Goal: Task Accomplishment & Management: Manage account settings

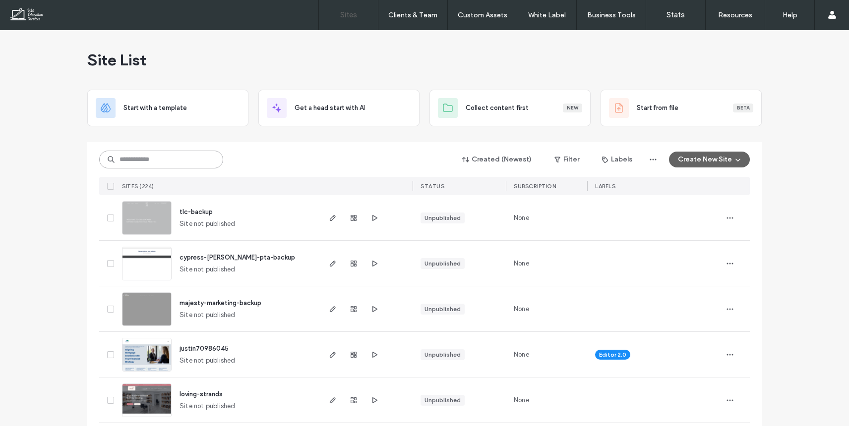
click at [155, 159] on input at bounding box center [161, 160] width 124 height 18
click at [158, 163] on input at bounding box center [161, 160] width 124 height 18
type input "*****"
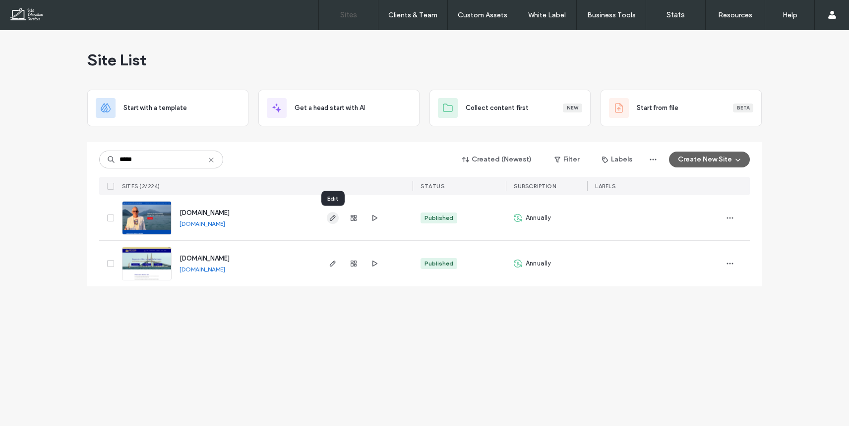
click at [333, 218] on icon "button" at bounding box center [333, 218] width 8 height 8
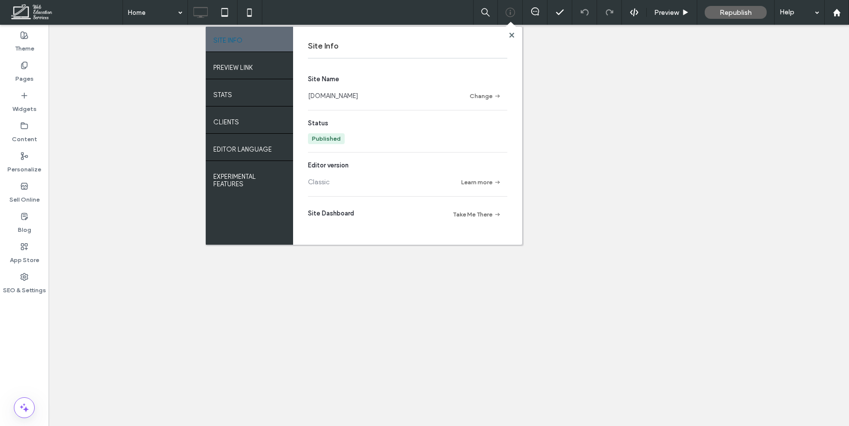
click at [491, 94] on button "Change" at bounding box center [484, 96] width 45 height 12
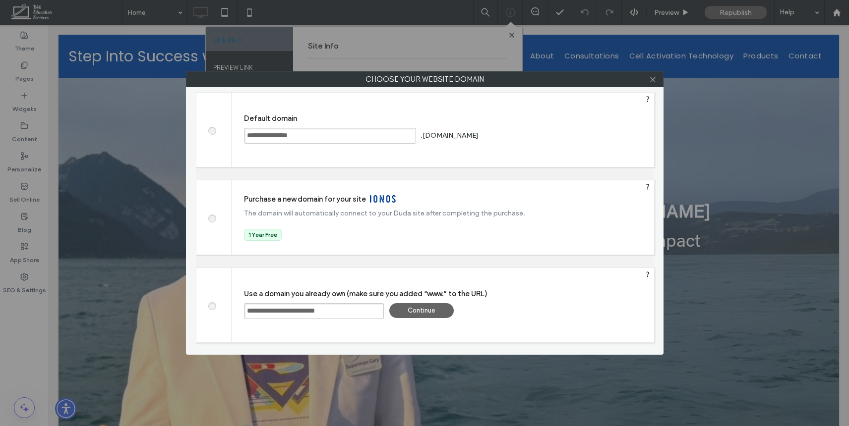
click at [212, 129] on span at bounding box center [212, 129] width 0 height 7
click at [518, 135] on div "Save" at bounding box center [518, 135] width 64 height 15
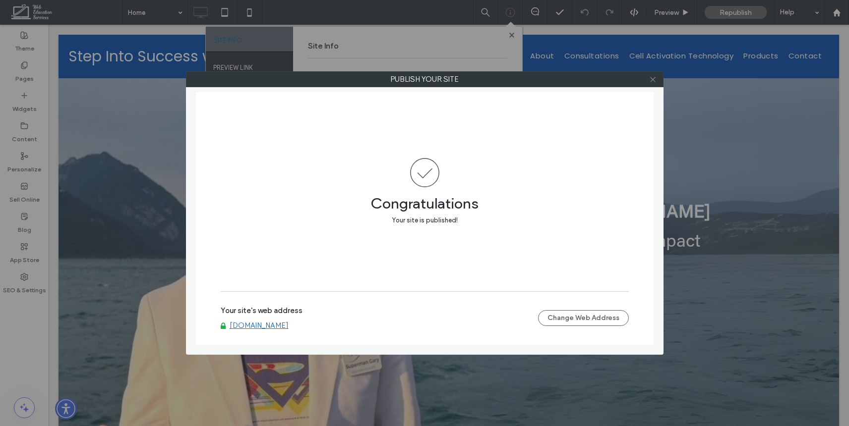
click at [655, 78] on icon at bounding box center [652, 79] width 7 height 7
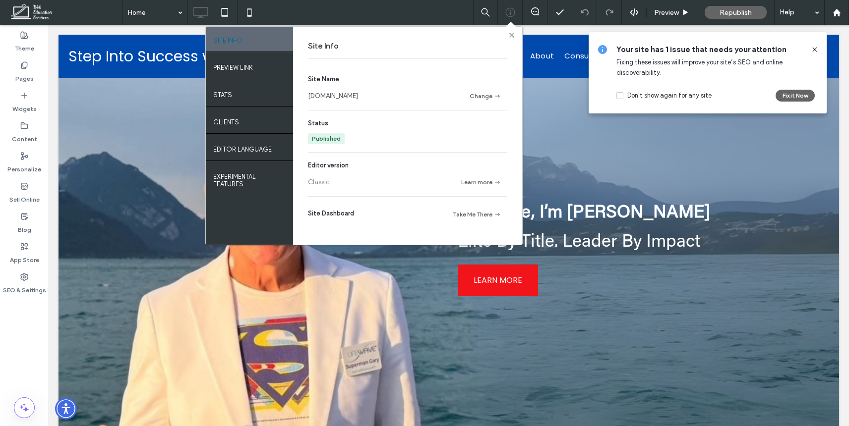
click at [512, 35] on use at bounding box center [511, 34] width 5 height 5
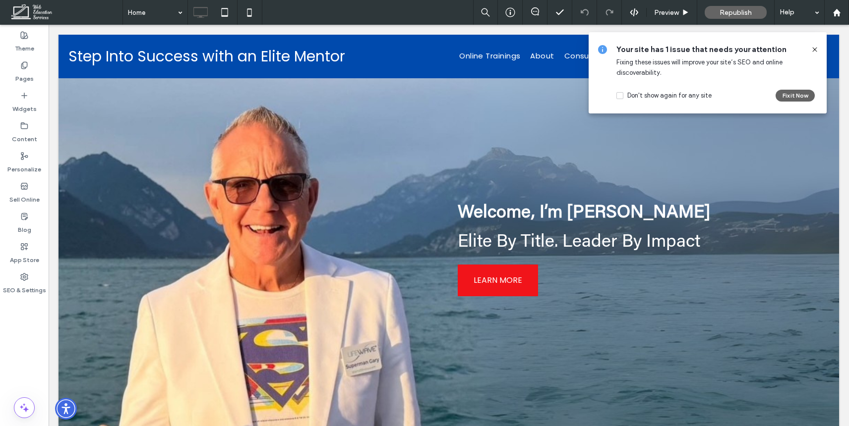
click at [811, 48] on icon at bounding box center [814, 50] width 8 height 8
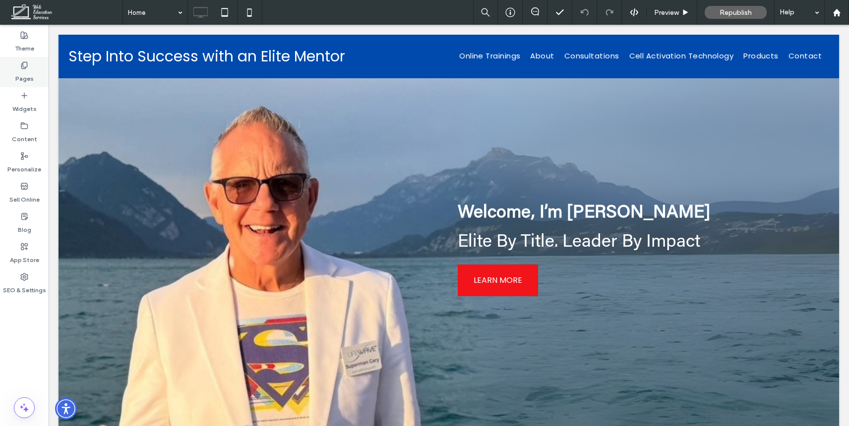
click at [19, 66] on div "Pages" at bounding box center [24, 72] width 49 height 30
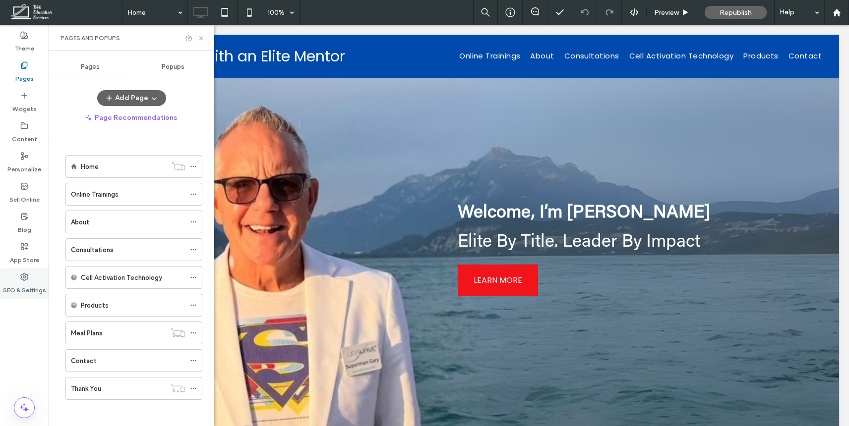
click at [13, 281] on label "SEO & Settings" at bounding box center [24, 288] width 43 height 14
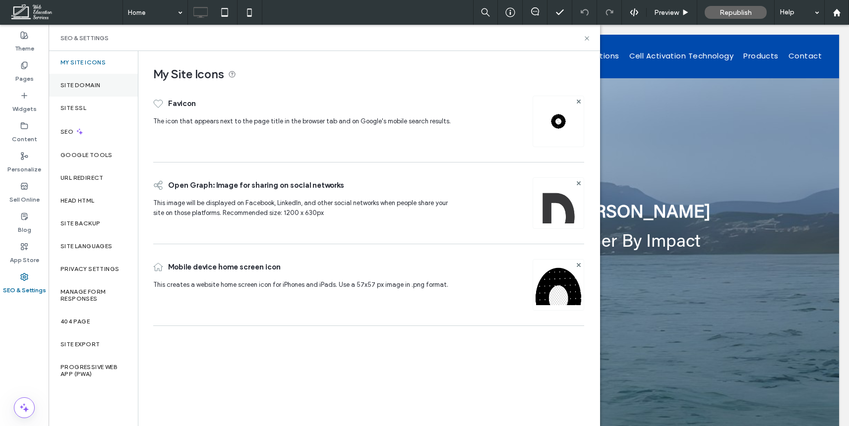
click at [85, 89] on div "Site Domain" at bounding box center [93, 85] width 89 height 23
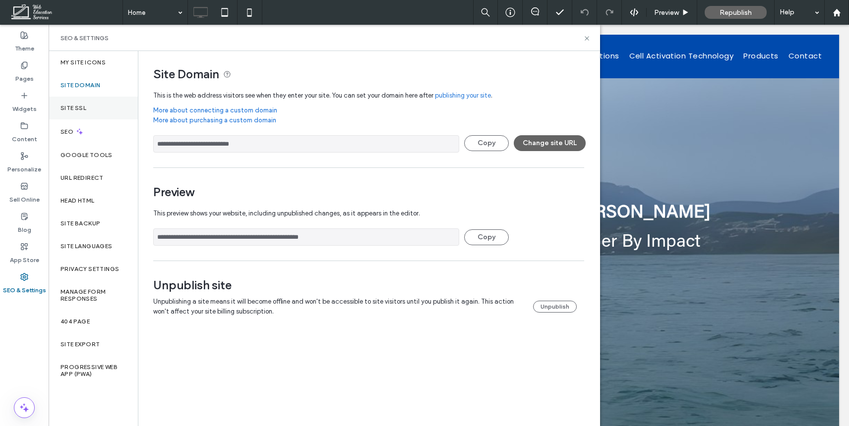
click at [82, 108] on label "Site SSL" at bounding box center [73, 108] width 26 height 7
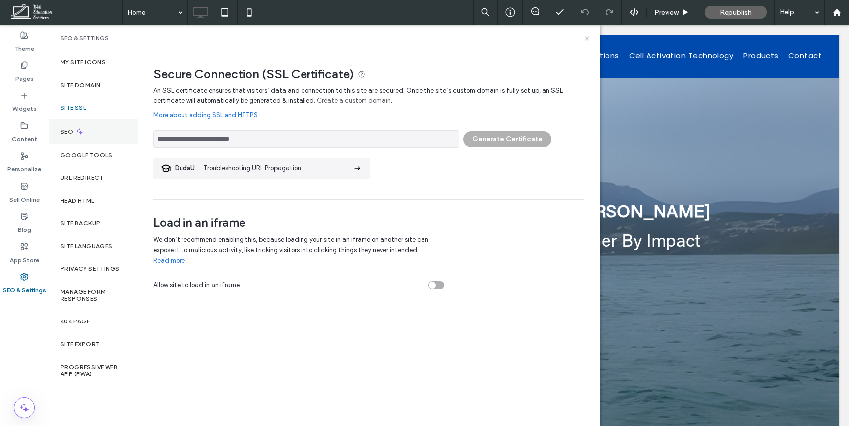
click at [85, 136] on div "SEO" at bounding box center [93, 131] width 89 height 24
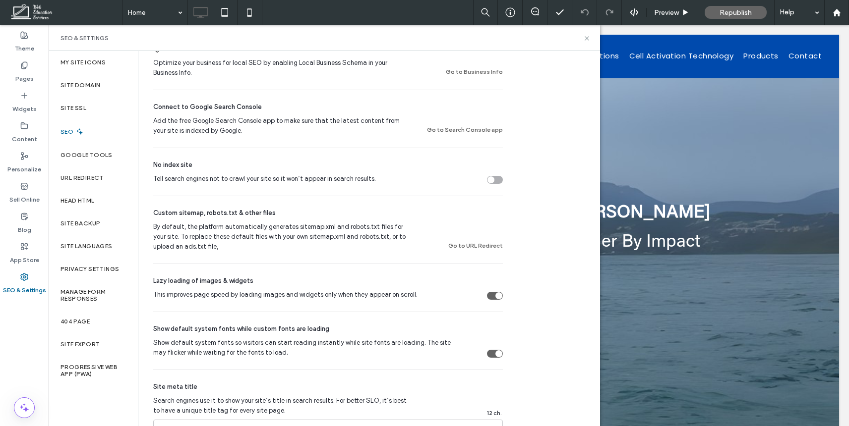
scroll to position [248, 0]
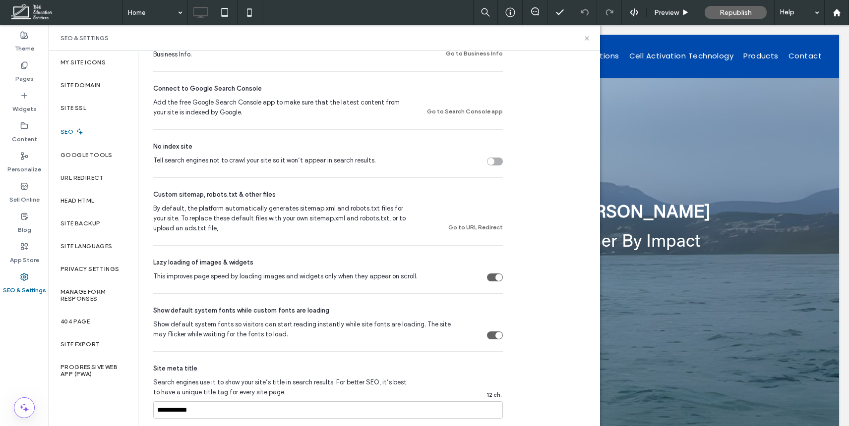
click at [495, 161] on div "Tell search engines not to crawl your site so it won’t appear in search results." at bounding box center [495, 162] width 16 height 8
click at [584, 38] on icon at bounding box center [586, 38] width 7 height 7
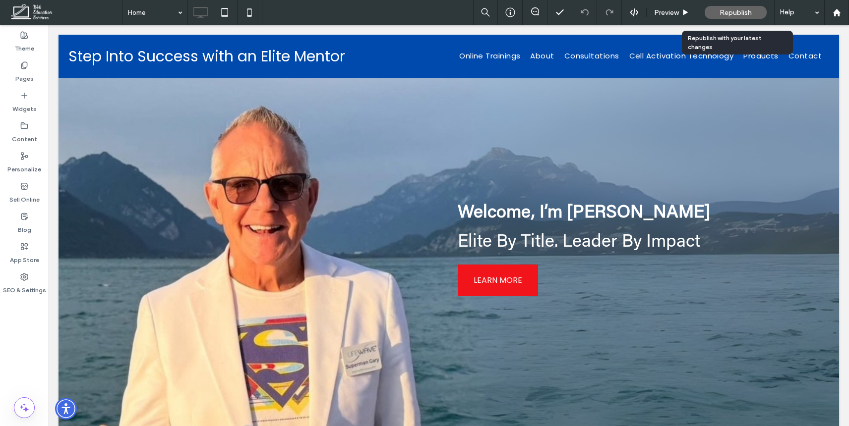
click at [724, 17] on div "Republish" at bounding box center [735, 12] width 62 height 13
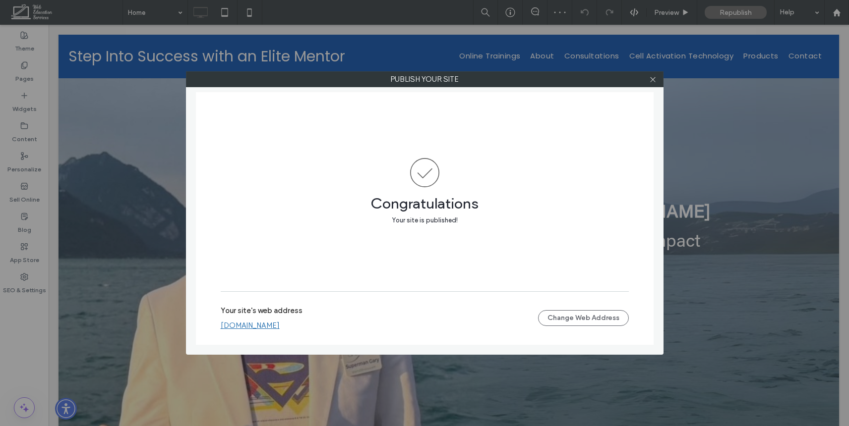
click at [278, 325] on link "[DOMAIN_NAME]" at bounding box center [250, 325] width 59 height 9
click at [654, 78] on icon at bounding box center [652, 79] width 7 height 7
